Goal: Use online tool/utility: Utilize a website feature to perform a specific function

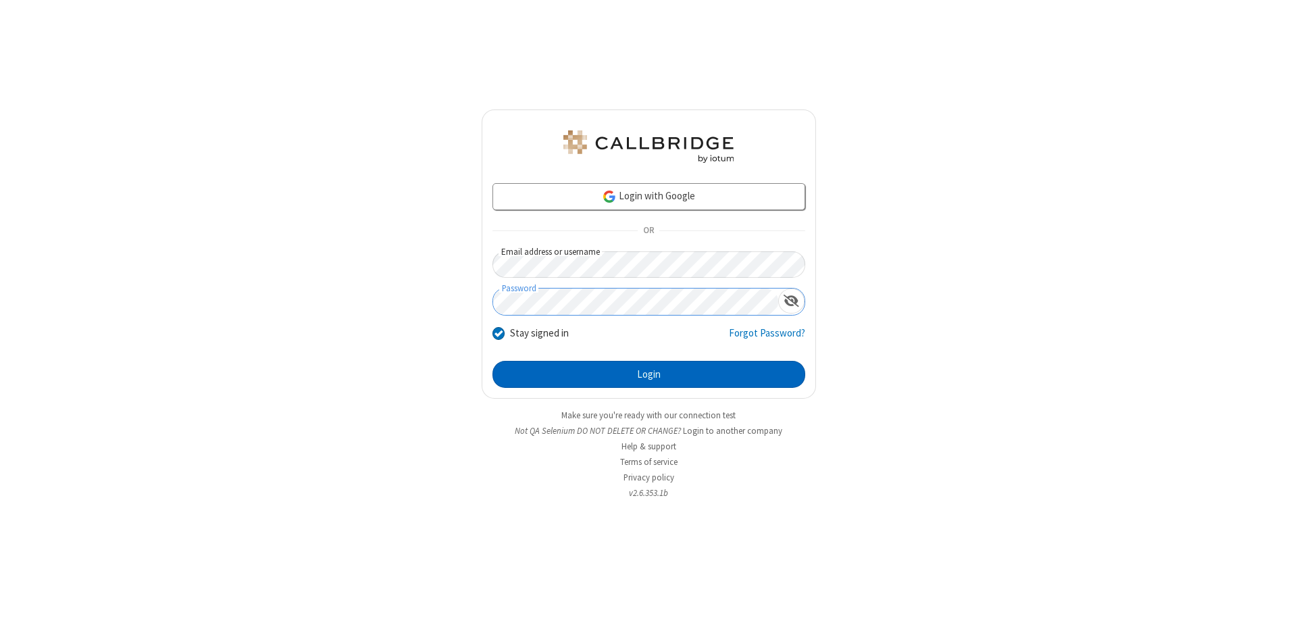
click at [649, 374] on button "Login" at bounding box center [649, 374] width 313 height 27
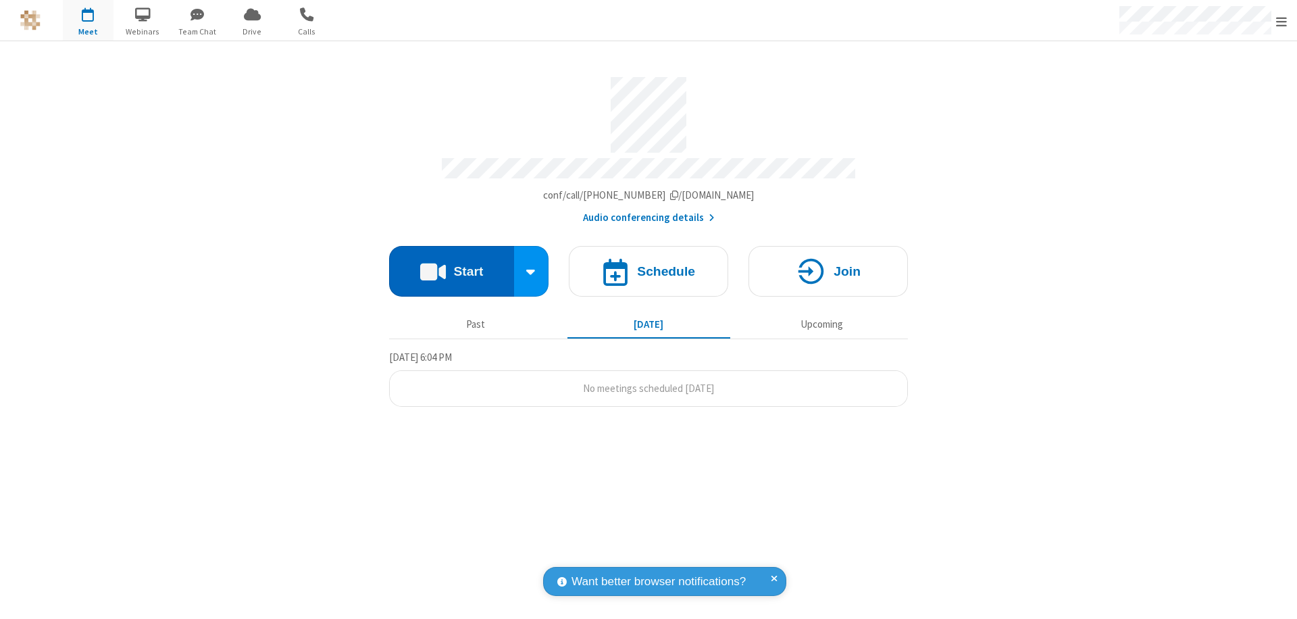
click at [451, 265] on button "Start" at bounding box center [451, 271] width 125 height 51
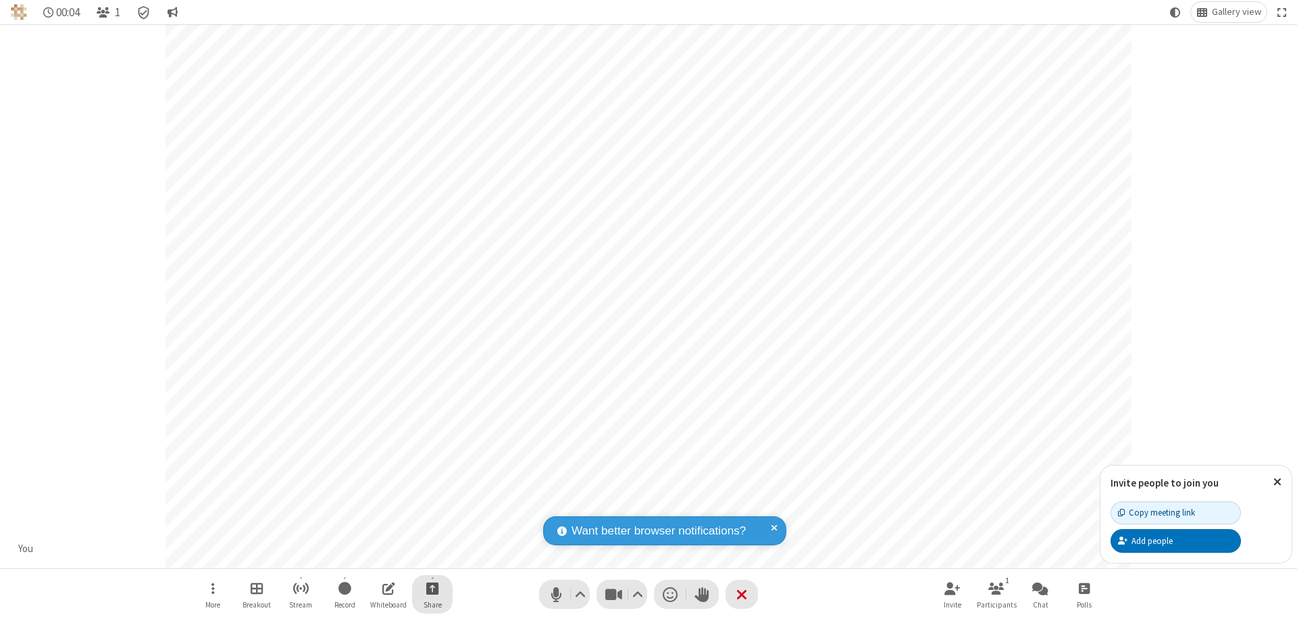
click at [432, 588] on span "Start sharing" at bounding box center [432, 588] width 13 height 17
click at [432, 505] on span "Share additional camera" at bounding box center [441, 508] width 100 height 11
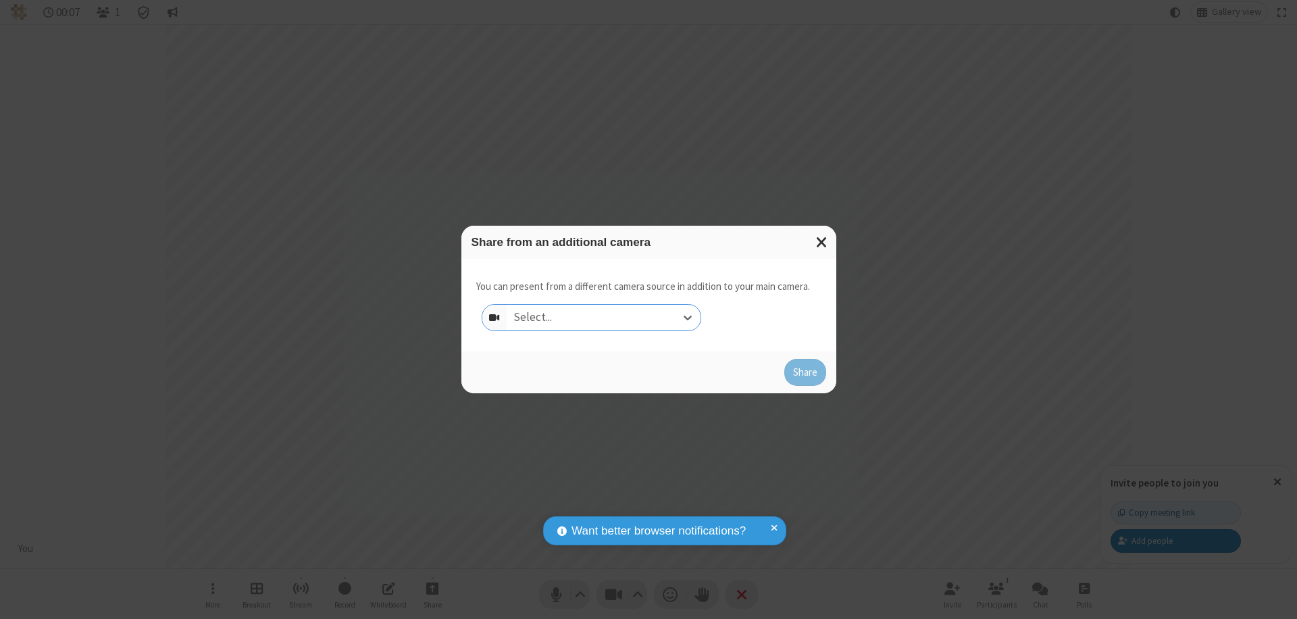
click at [603, 318] on div "Select..." at bounding box center [604, 318] width 194 height 26
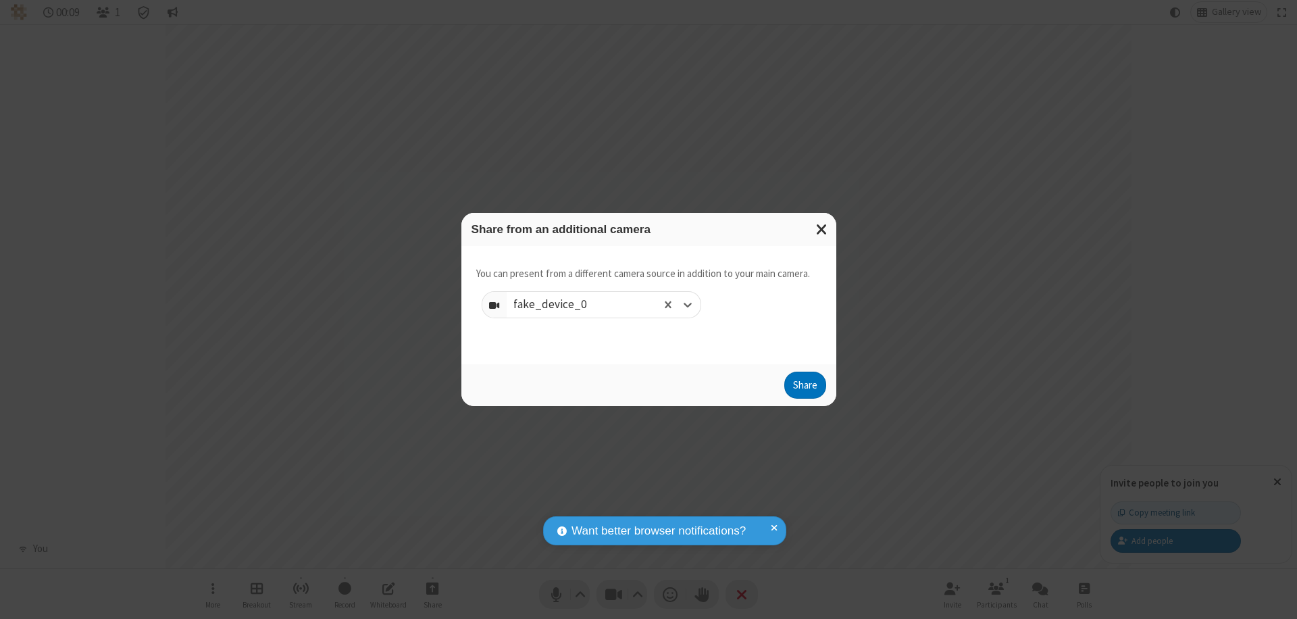
click at [805, 388] on button "Share" at bounding box center [805, 385] width 42 height 27
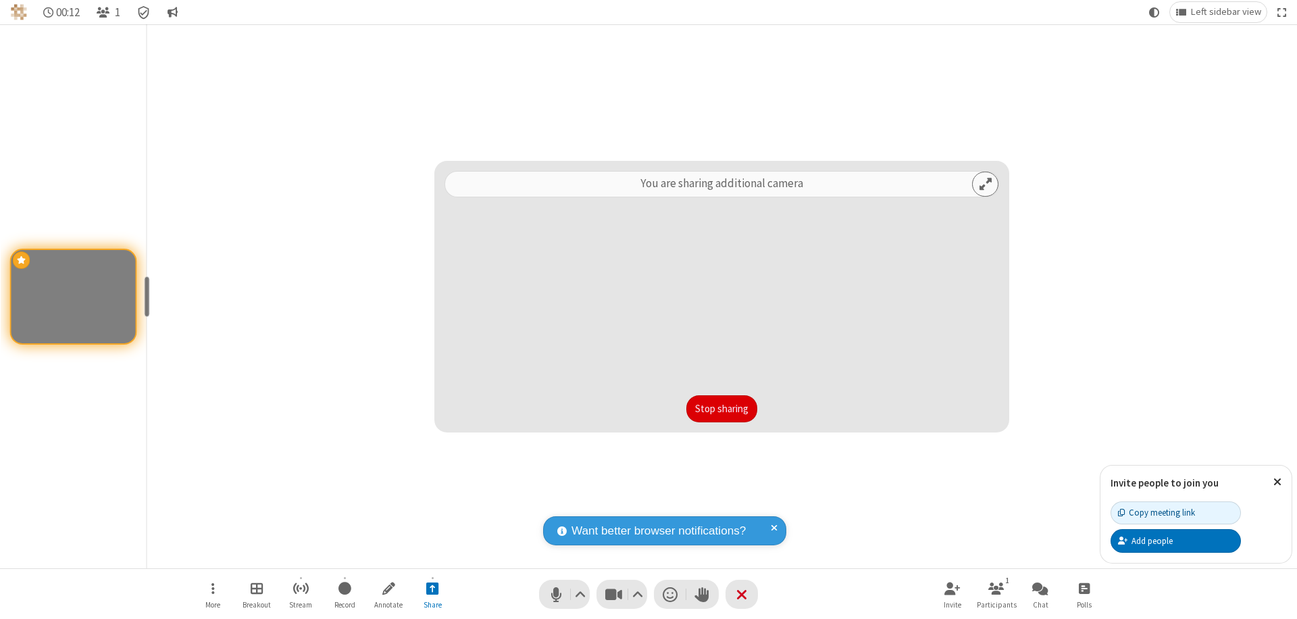
click at [722, 409] on button "Stop sharing" at bounding box center [721, 408] width 71 height 27
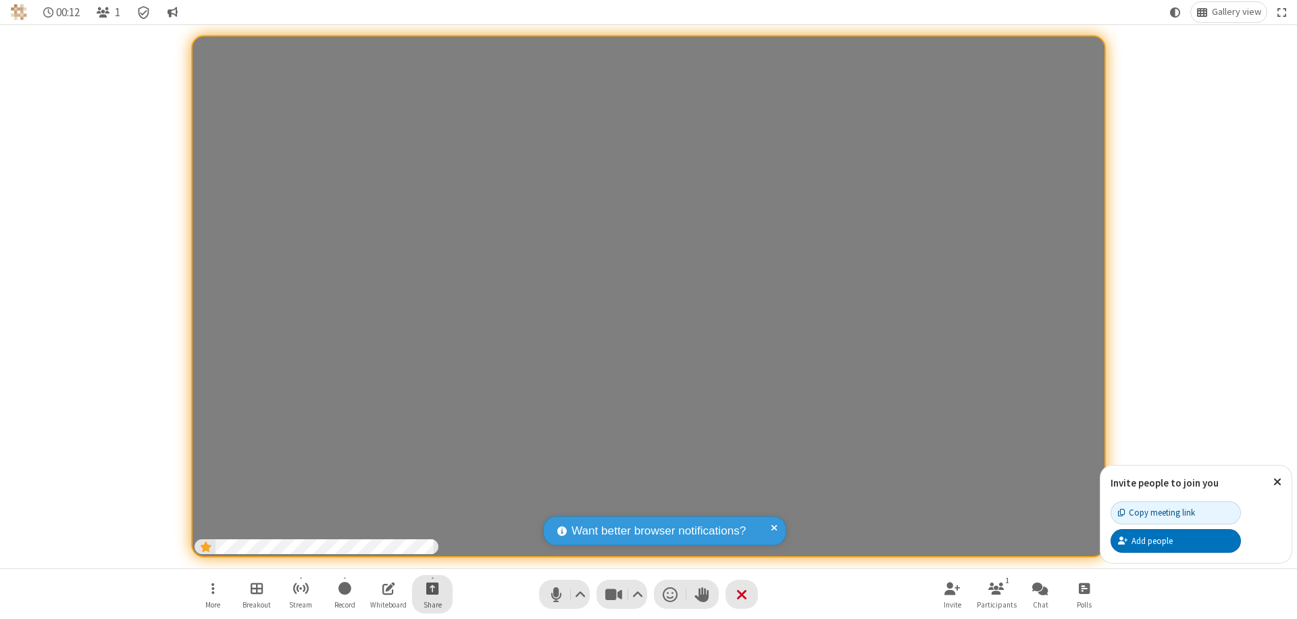
click at [432, 588] on span "Start sharing" at bounding box center [432, 588] width 13 height 17
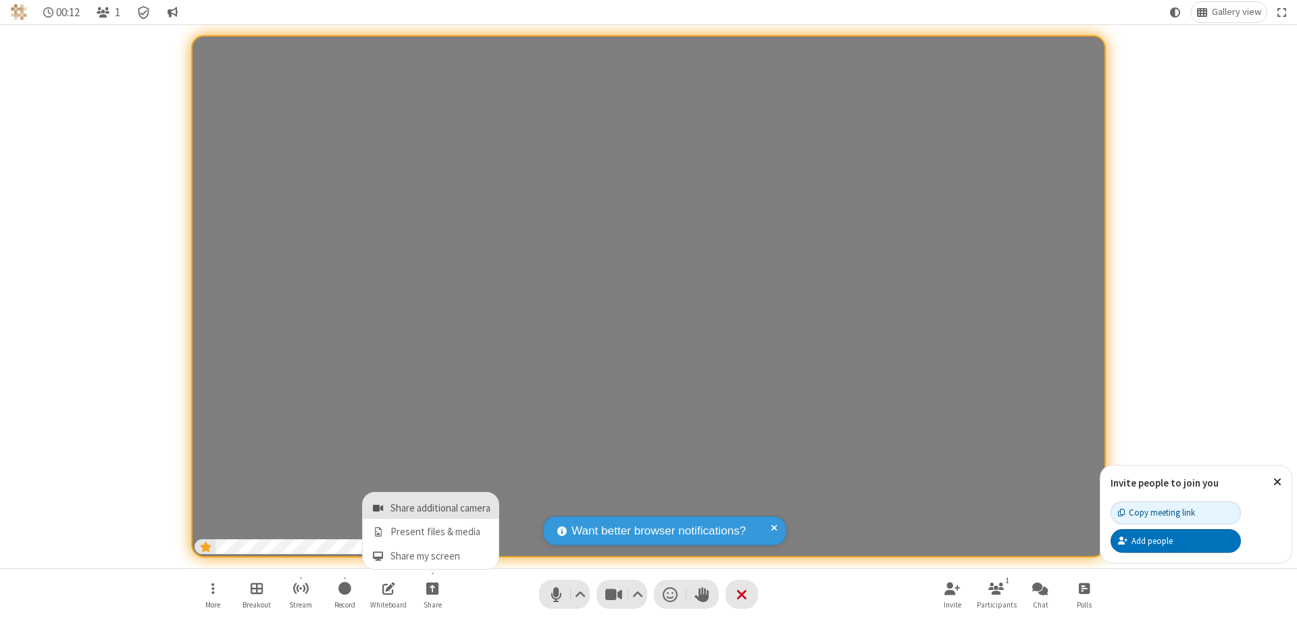
click at [432, 505] on span "Share additional camera" at bounding box center [441, 508] width 100 height 11
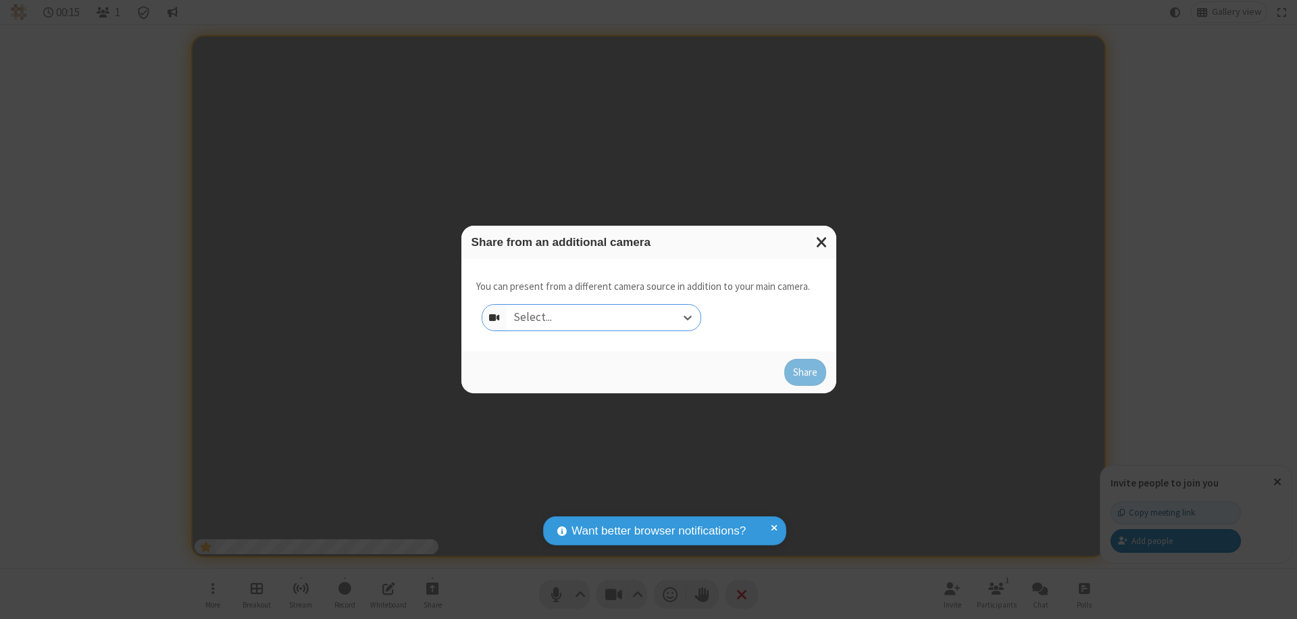
click at [603, 318] on div "Select..." at bounding box center [604, 318] width 194 height 26
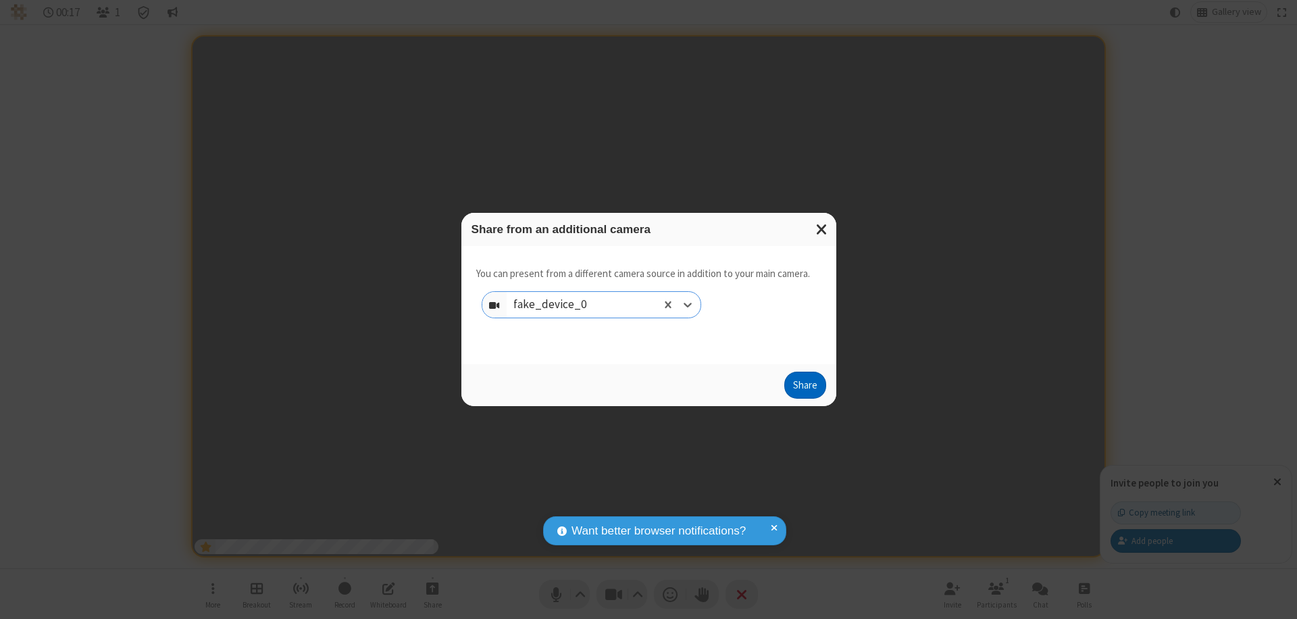
click at [805, 388] on button "Share" at bounding box center [805, 385] width 42 height 27
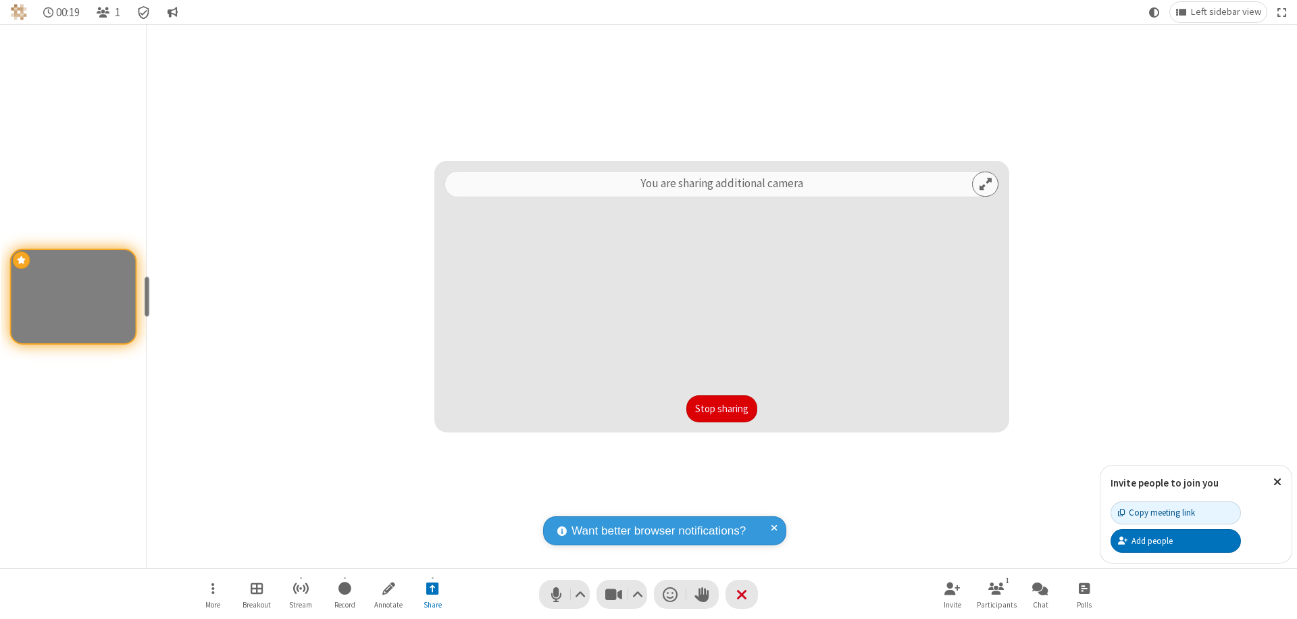
click at [722, 409] on button "Stop sharing" at bounding box center [721, 408] width 71 height 27
